Goal: Task Accomplishment & Management: Manage account settings

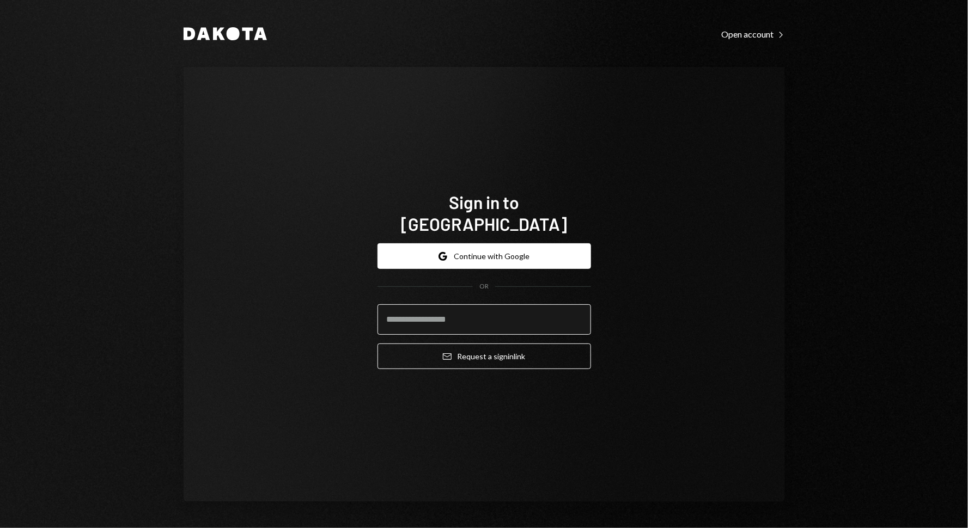
type input "**********"
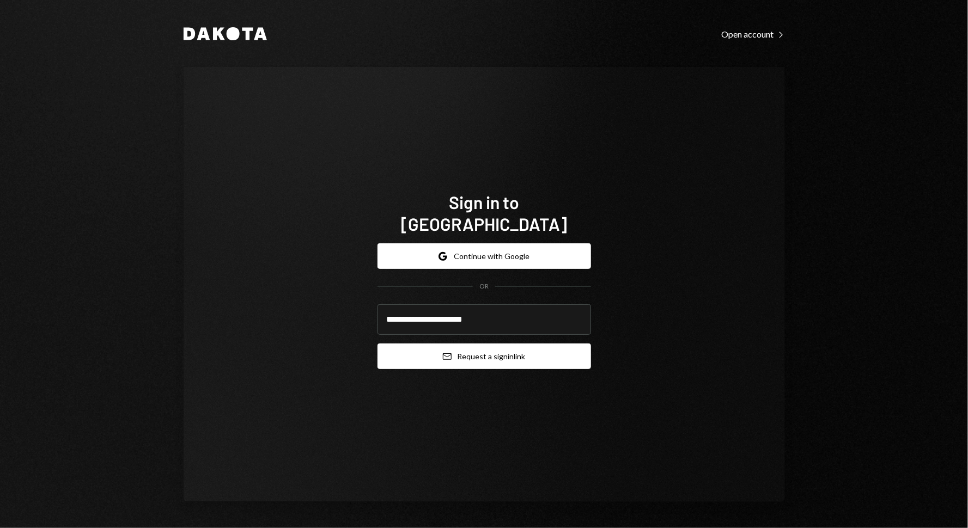
click at [465, 344] on button "Email Request a sign in link" at bounding box center [485, 357] width 214 height 26
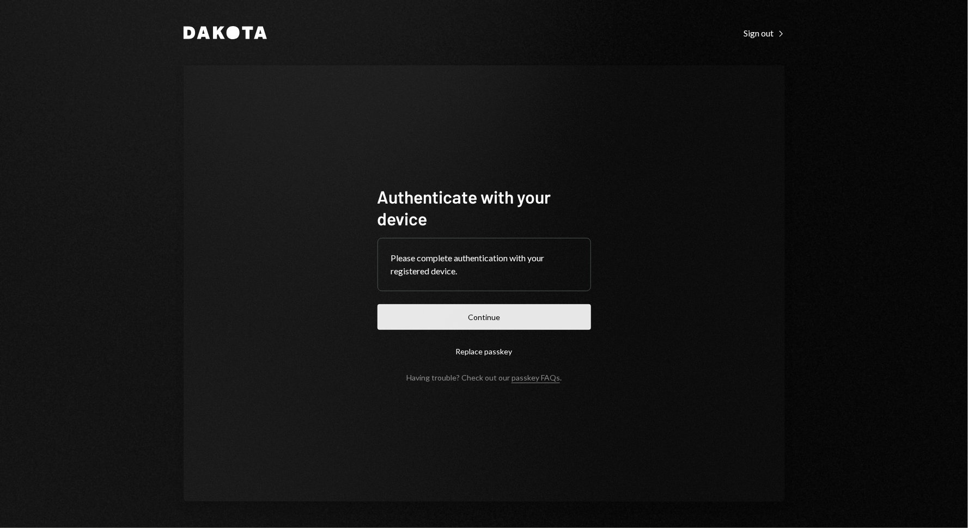
click at [442, 316] on button "Continue" at bounding box center [485, 318] width 214 height 26
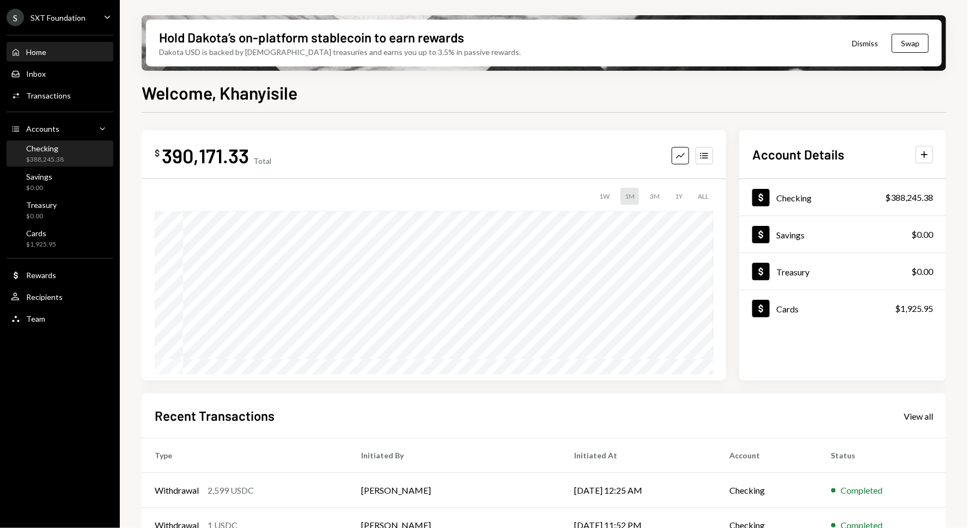
click at [58, 154] on div "Checking $388,245.38" at bounding box center [45, 154] width 38 height 21
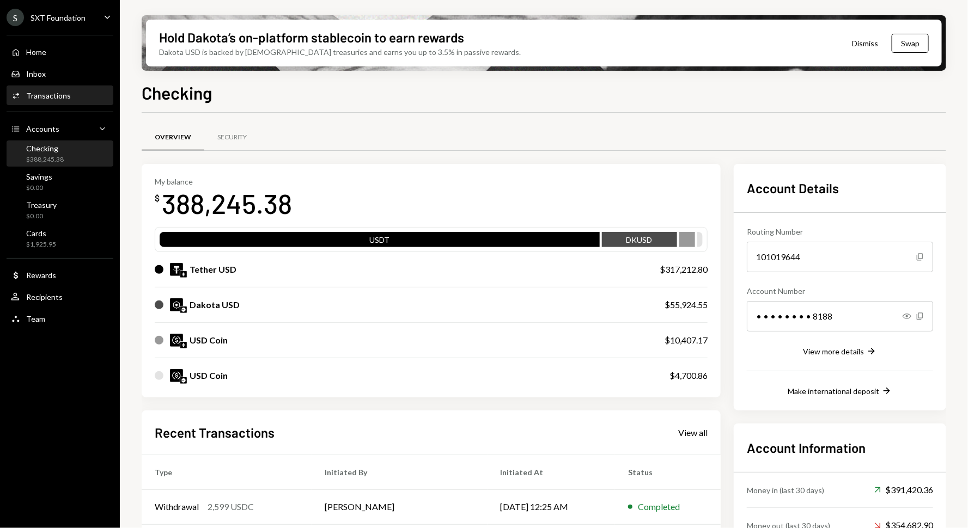
click at [71, 94] on div "Activities Transactions" at bounding box center [60, 96] width 98 height 10
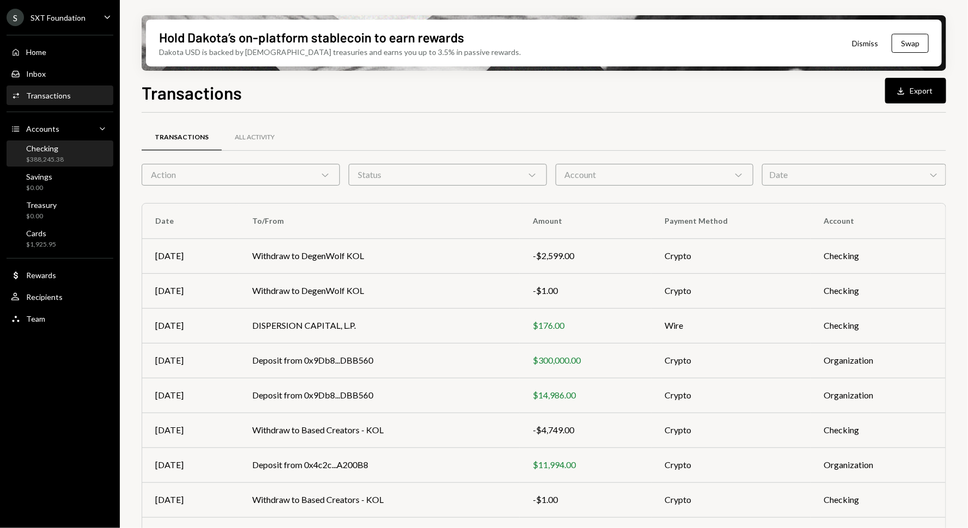
click at [64, 156] on div "Checking $388,245.38" at bounding box center [60, 154] width 98 height 21
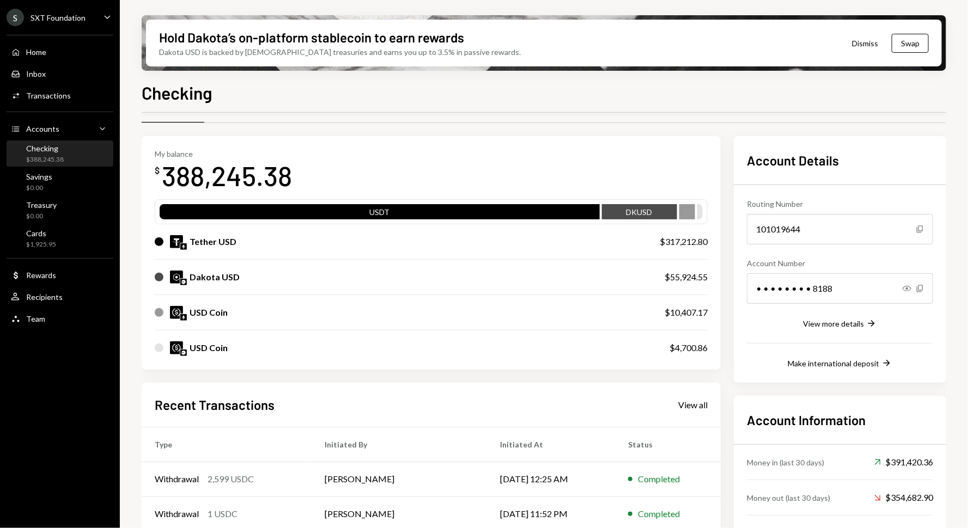
scroll to position [30, 0]
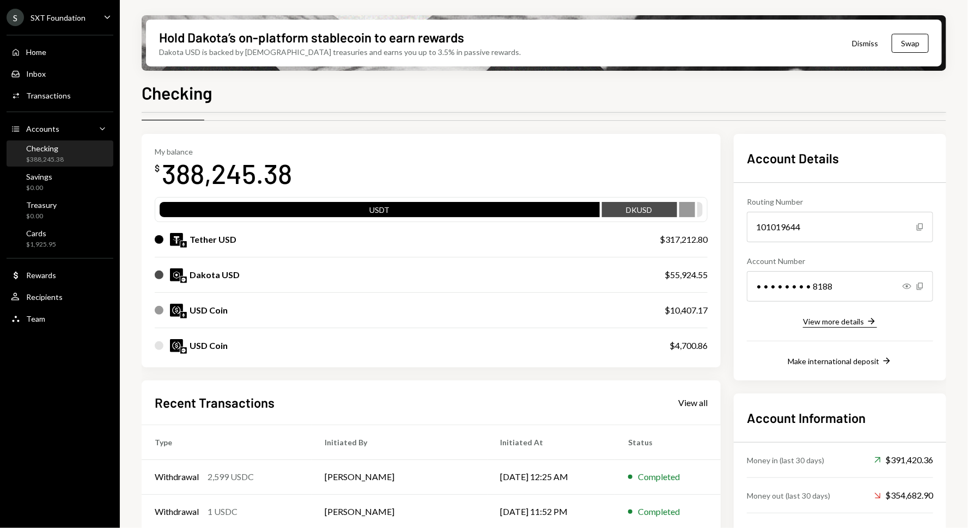
click at [852, 322] on div "View more details" at bounding box center [833, 321] width 61 height 9
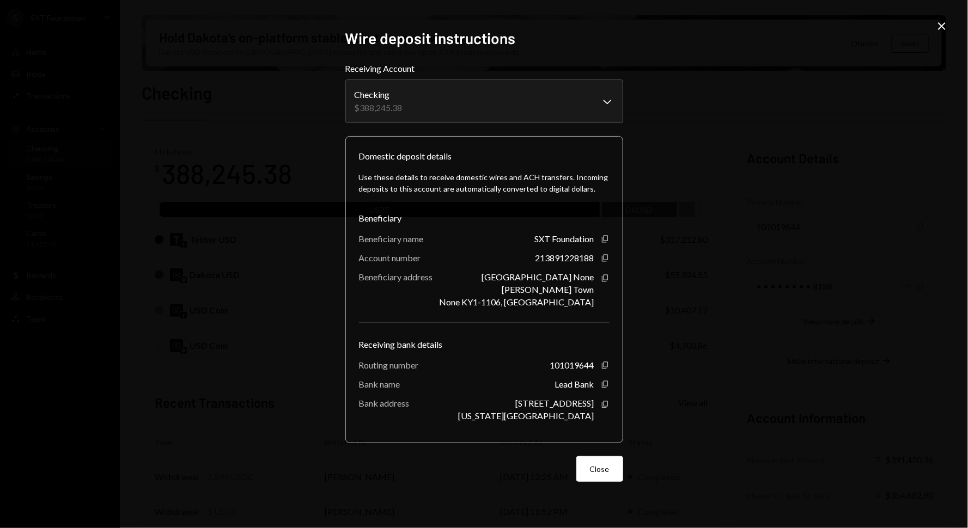
click at [593, 482] on div "**********" at bounding box center [484, 264] width 278 height 471
click at [599, 464] on button "Close" at bounding box center [599, 470] width 47 height 26
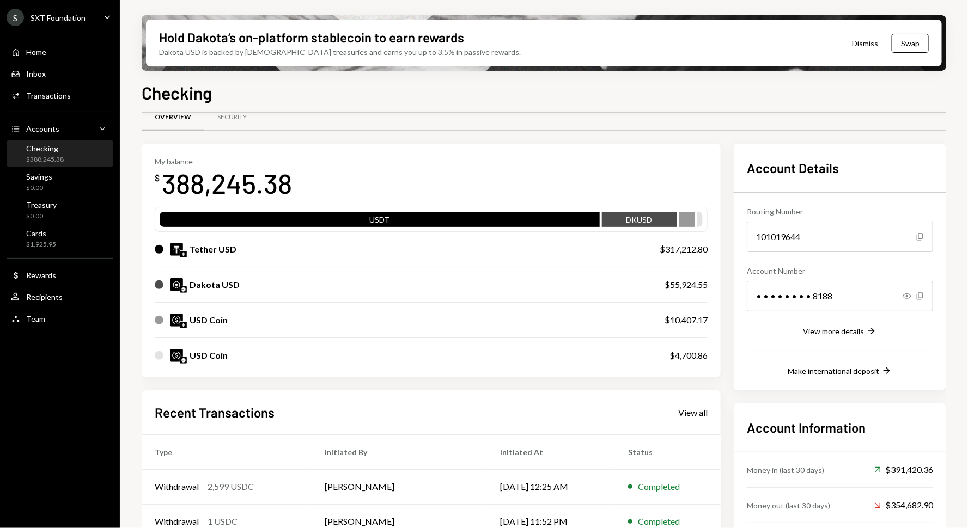
scroll to position [0, 0]
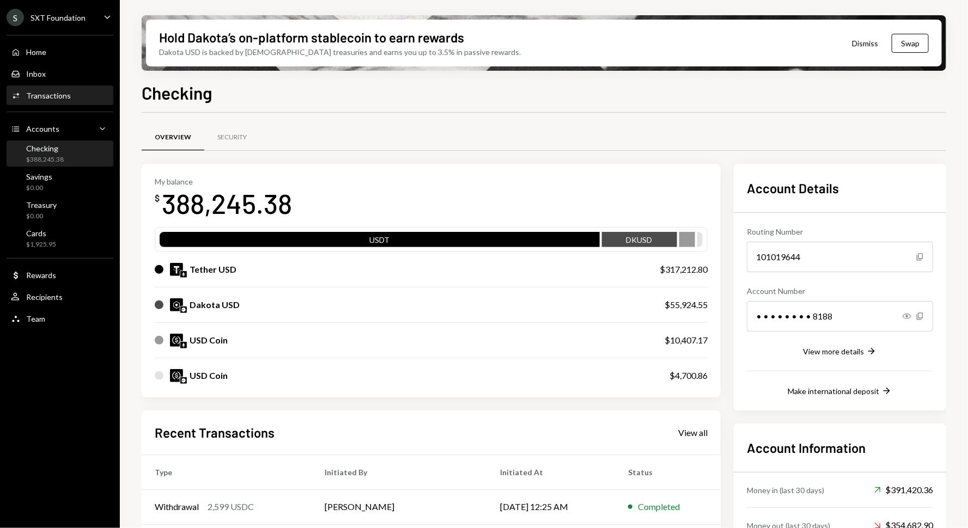
click at [63, 94] on div "Transactions" at bounding box center [48, 95] width 45 height 9
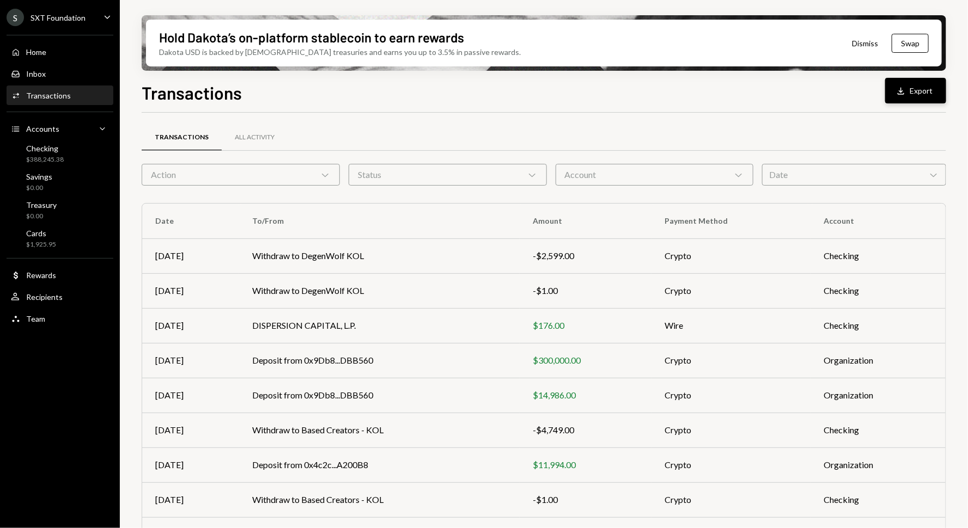
click at [905, 80] on button "Download Export" at bounding box center [915, 91] width 61 height 26
